Goal: Task Accomplishment & Management: Complete application form

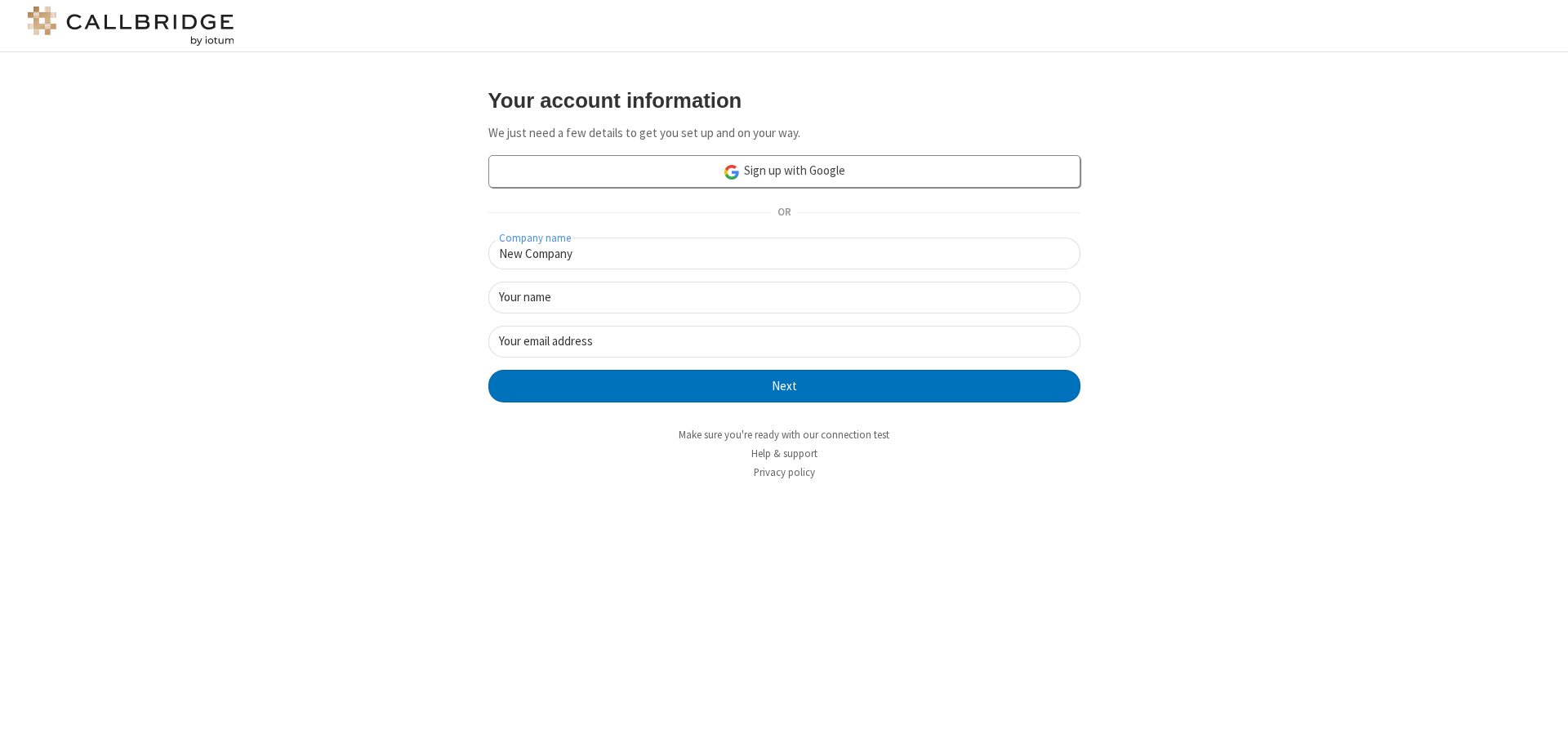
type input "New Company"
type input "New User"
type input "[EMAIL_ADDRESS][DOMAIN_NAME]"
click button "Next" at bounding box center [785, 386] width 592 height 33
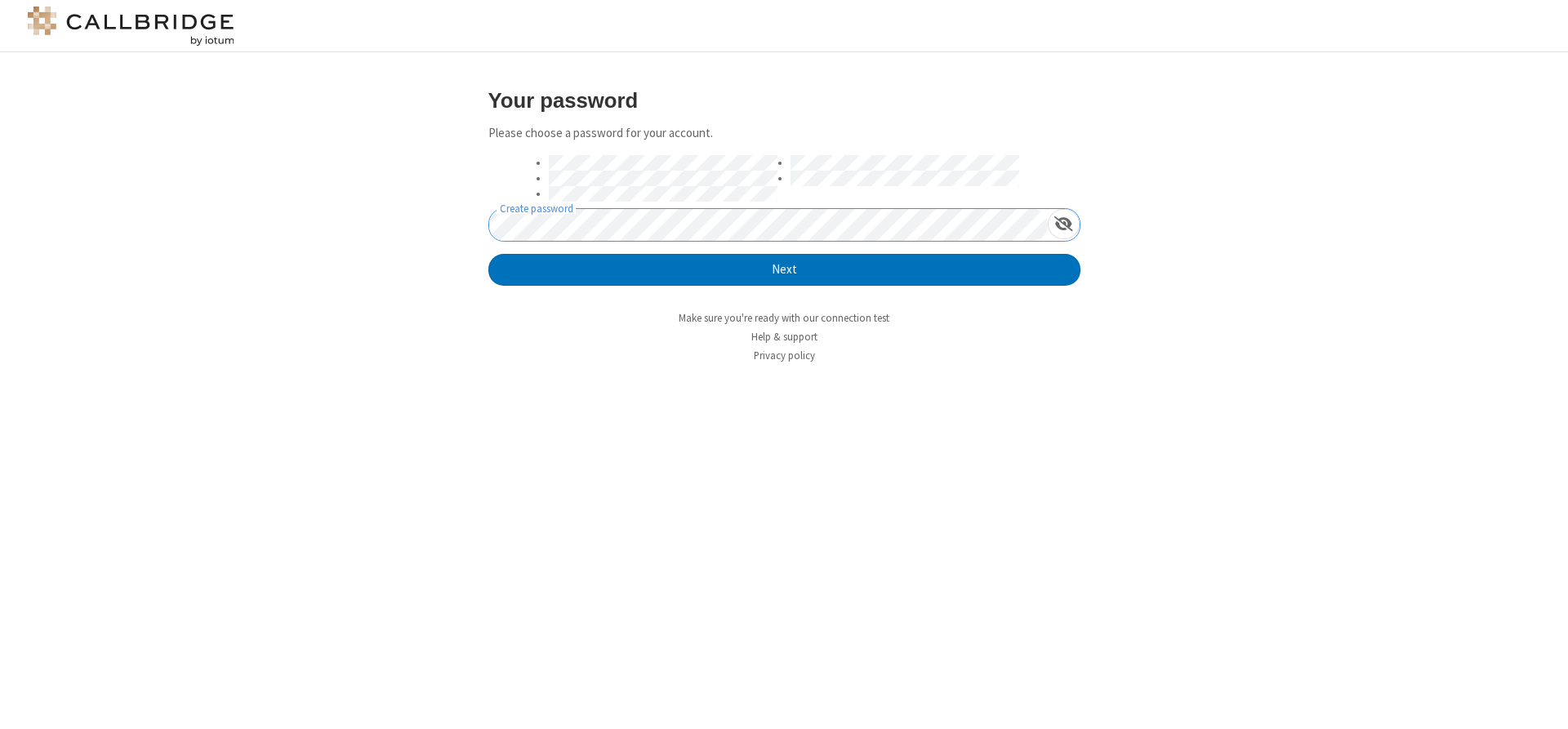
click at [489, 254] on button "Next" at bounding box center [785, 270] width 592 height 33
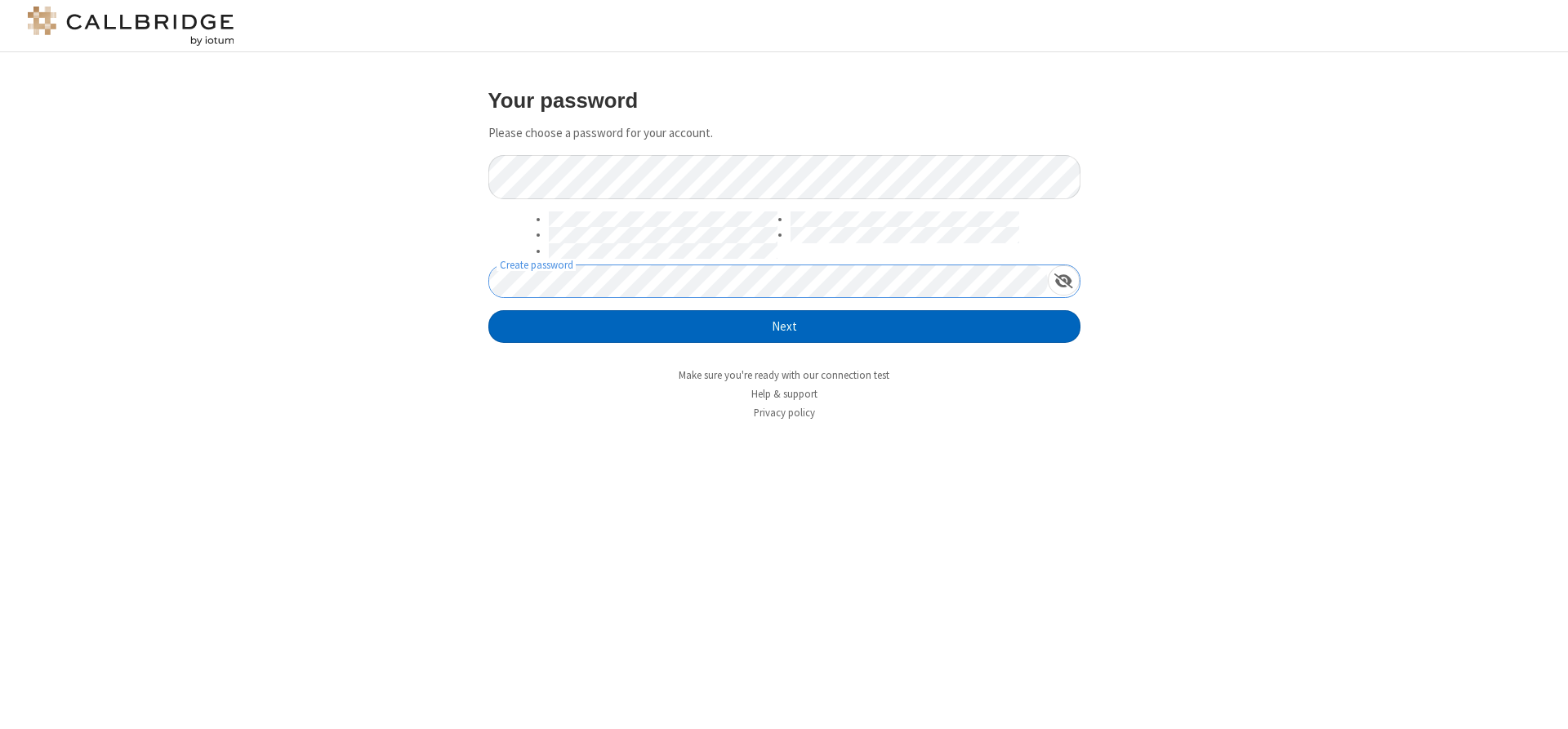
click at [784, 327] on button "Next" at bounding box center [785, 327] width 592 height 33
